Goal: Complete application form: Complete application form

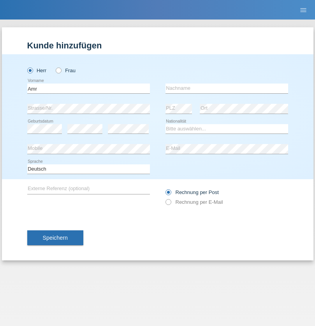
type input "Amr"
click at [227, 88] on input "text" at bounding box center [227, 88] width 123 height 10
type input "Abouelwafa"
select select "CH"
radio input "true"
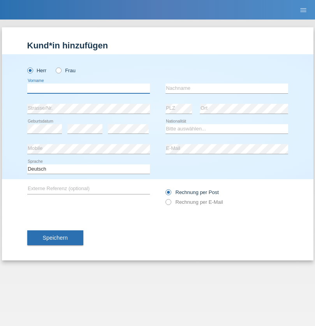
click at [89, 88] on input "text" at bounding box center [88, 88] width 123 height 10
type input "Alban"
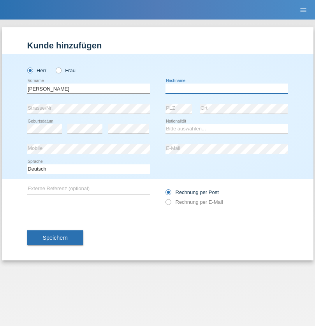
click at [227, 88] on input "text" at bounding box center [227, 88] width 123 height 10
type input "Selimi"
select select "XK"
select select "C"
select select "10"
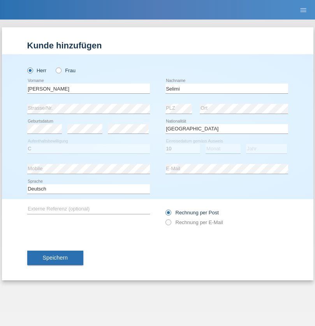
select select "07"
select select "1996"
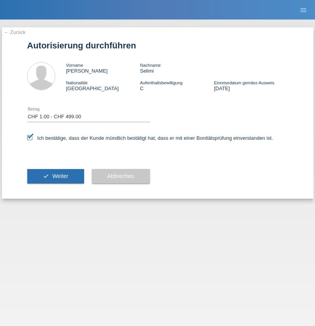
select select "1"
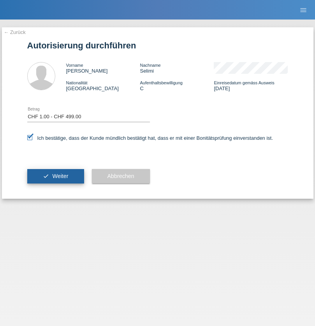
click at [55, 176] on span "Weiter" at bounding box center [60, 176] width 16 height 6
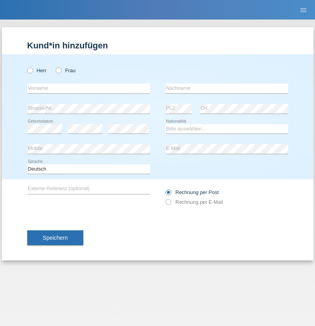
radio input "true"
click at [89, 88] on input "text" at bounding box center [88, 88] width 123 height 10
type input "Natasa"
click at [227, 88] on input "text" at bounding box center [227, 88] width 123 height 10
type input "Grujic"
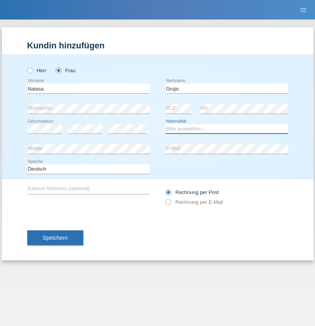
select select "RS"
select select "C"
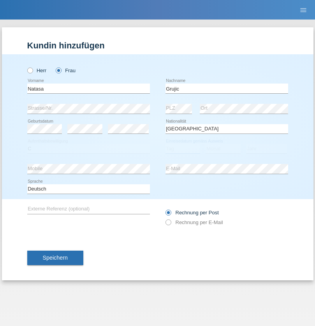
select select "01"
select select "09"
select select "2010"
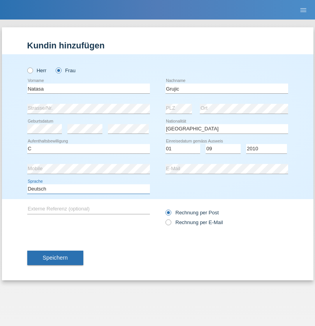
select select "en"
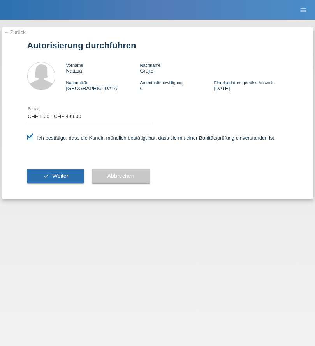
select select "1"
click at [55, 176] on span "Weiter" at bounding box center [60, 176] width 16 height 6
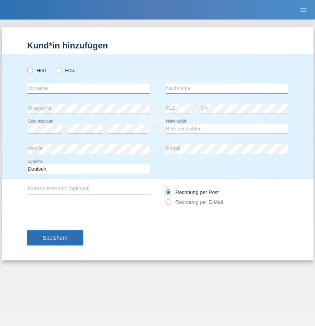
radio input "true"
click at [89, 88] on input "text" at bounding box center [88, 88] width 123 height 10
type input "[PERSON_NAME]"
click at [227, 88] on input "text" at bounding box center [227, 88] width 123 height 10
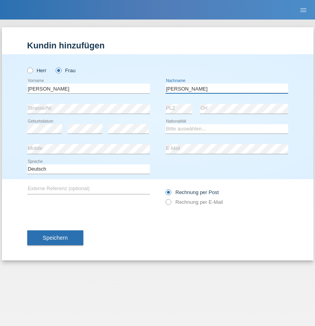
type input "[PERSON_NAME]"
select select "HU"
select select "C"
select select "01"
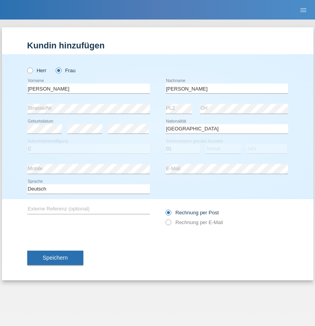
select select "07"
select select "2021"
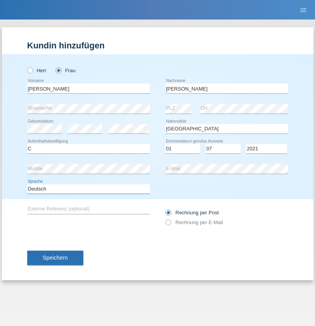
select select "en"
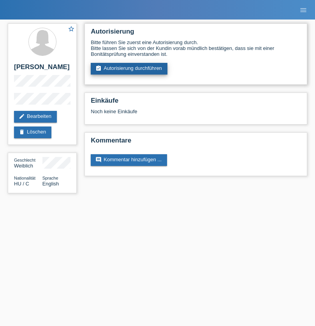
click at [129, 69] on link "assignment_turned_in Autorisierung durchführen" at bounding box center [129, 69] width 77 height 12
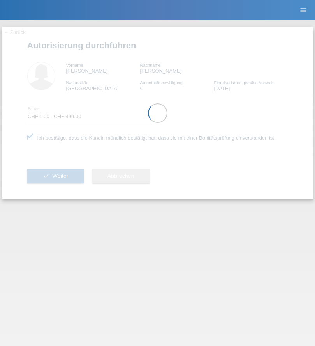
select select "1"
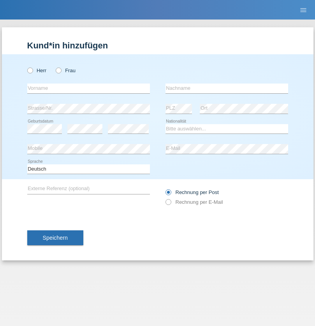
radio input "true"
click at [89, 88] on input "text" at bounding box center [88, 88] width 123 height 10
type input "Amr"
click at [227, 88] on input "text" at bounding box center [227, 88] width 123 height 10
type input "Abouelwafa"
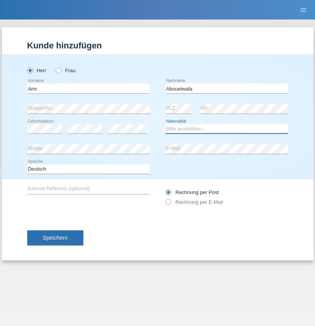
select select "CH"
radio input "true"
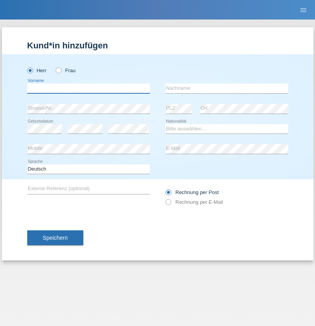
click at [89, 88] on input "text" at bounding box center [88, 88] width 123 height 10
type input "Jörg"
click at [227, 88] on input "text" at bounding box center [227, 88] width 123 height 10
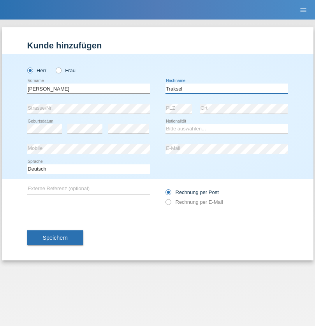
type input "Traksel"
select select "DE"
select select "C"
select select "01"
select select "07"
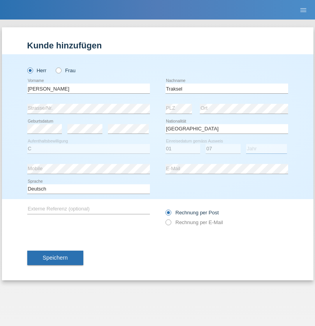
select select "2008"
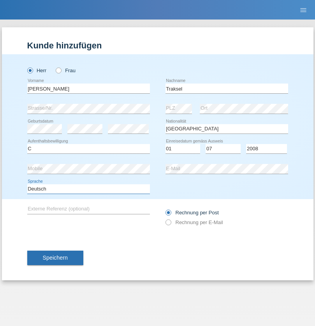
select select "en"
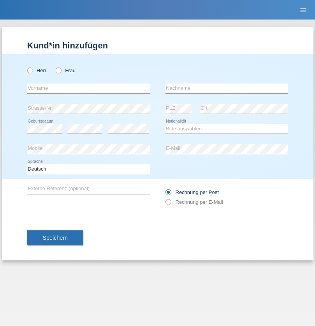
radio input "true"
select select "RS"
select select "C"
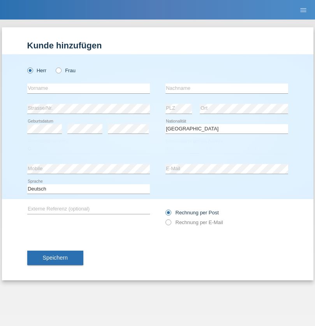
select select "08"
select select "10"
select select "2006"
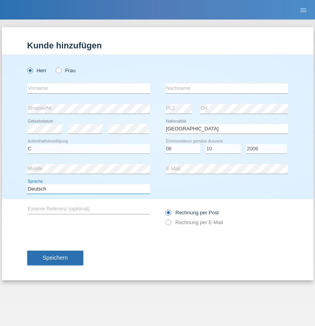
select select "en"
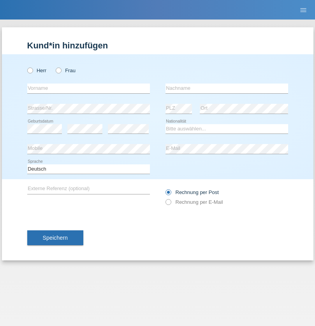
radio input "true"
click at [89, 88] on input "text" at bounding box center [88, 88] width 123 height 10
type input "Sladjan"
click at [227, 88] on input "text" at bounding box center [227, 88] width 123 height 10
type input "Pejic"
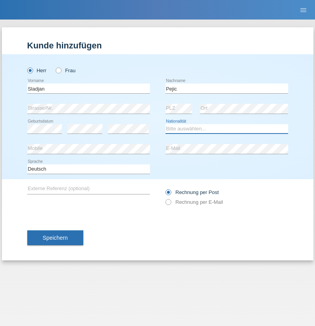
select select "CH"
radio input "true"
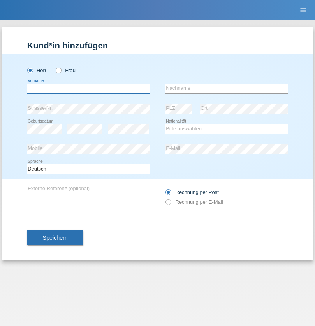
click at [89, 88] on input "text" at bounding box center [88, 88] width 123 height 10
type input "Mohammad Qais"
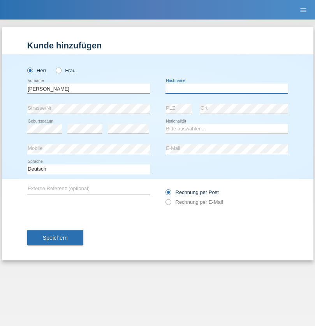
click at [227, 88] on input "text" at bounding box center [227, 88] width 123 height 10
type input "Nemani"
select select "AF"
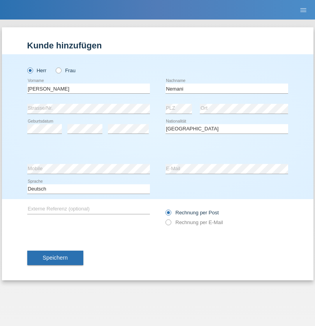
select select "C"
select select "02"
select select "01"
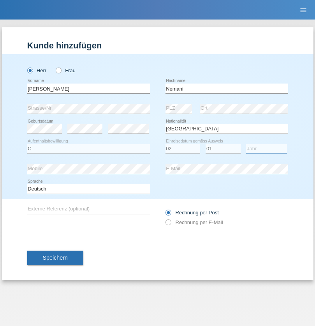
select select "2021"
